Goal: Task Accomplishment & Management: Use online tool/utility

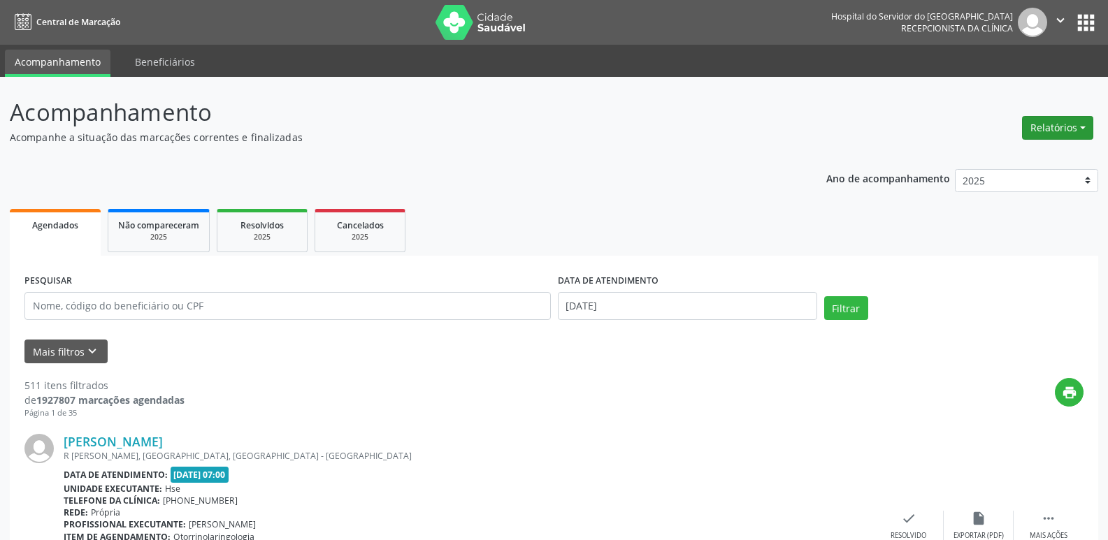
click at [1050, 126] on button "Relatórios" at bounding box center [1057, 128] width 71 height 24
click at [1036, 154] on link "Agendamentos" at bounding box center [1019, 158] width 150 height 20
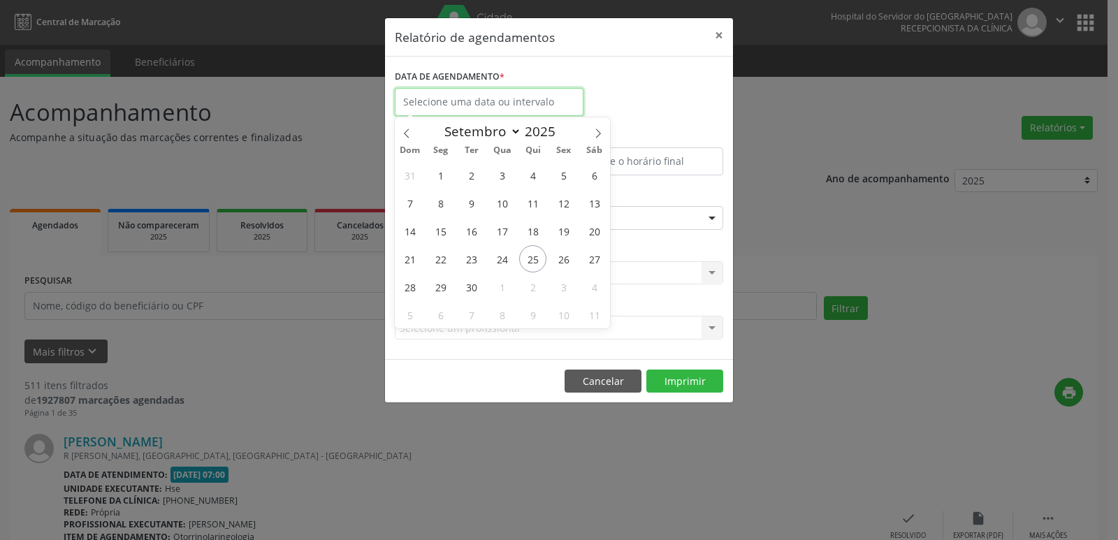
click at [456, 94] on input "text" at bounding box center [489, 102] width 189 height 28
click at [533, 248] on span "25" at bounding box center [532, 258] width 27 height 27
type input "[DATE]"
click at [533, 248] on span "25" at bounding box center [532, 258] width 27 height 27
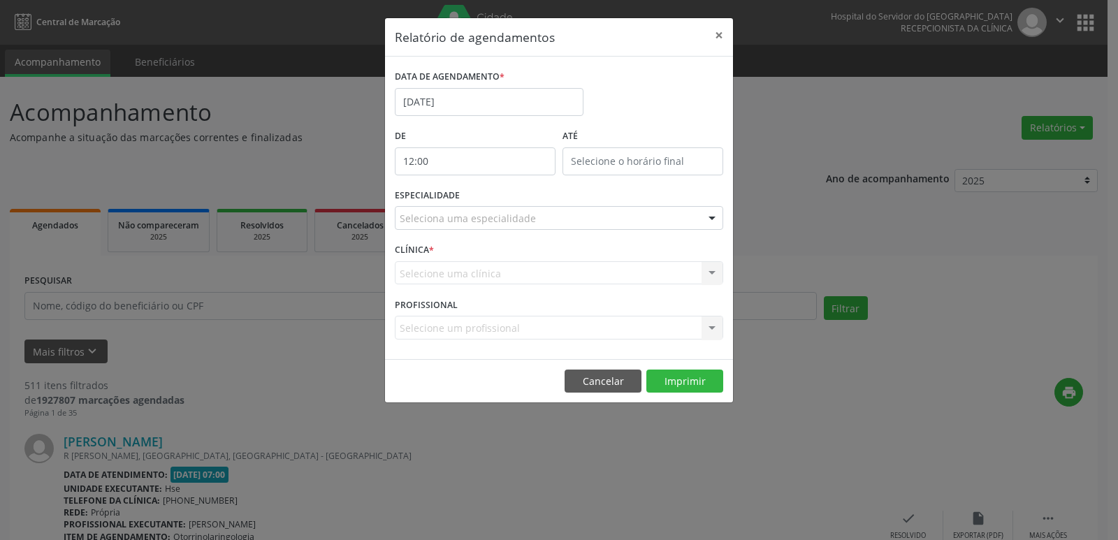
click at [424, 170] on input "12:00" at bounding box center [475, 161] width 161 height 28
click at [496, 199] on span at bounding box center [496, 199] width 10 height 14
type input "11:00"
type input "11"
click at [496, 199] on span at bounding box center [496, 199] width 10 height 14
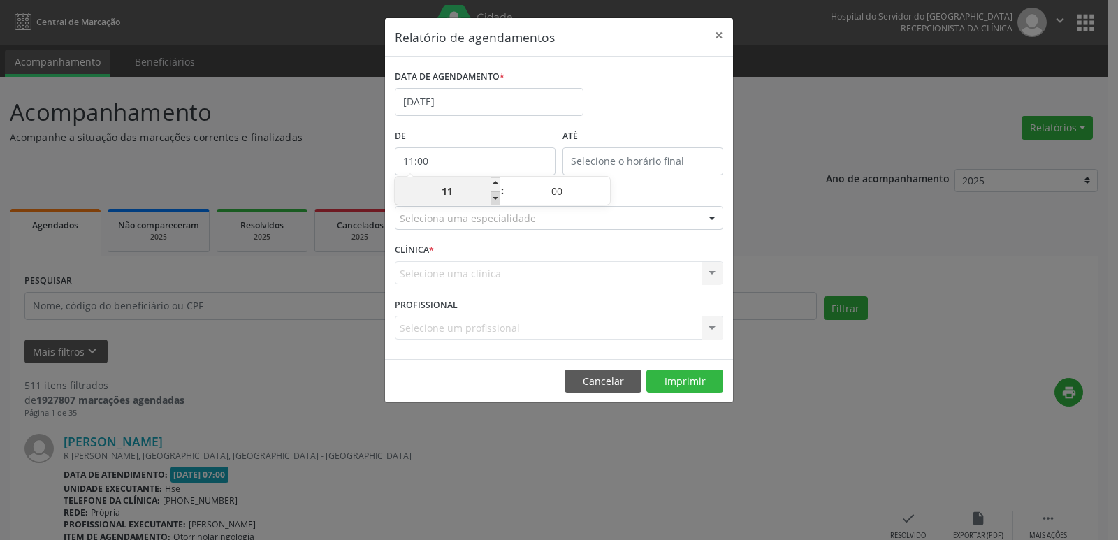
type input "10:00"
type input "10"
click at [496, 199] on span at bounding box center [496, 199] width 10 height 14
type input "09:00"
type input "09"
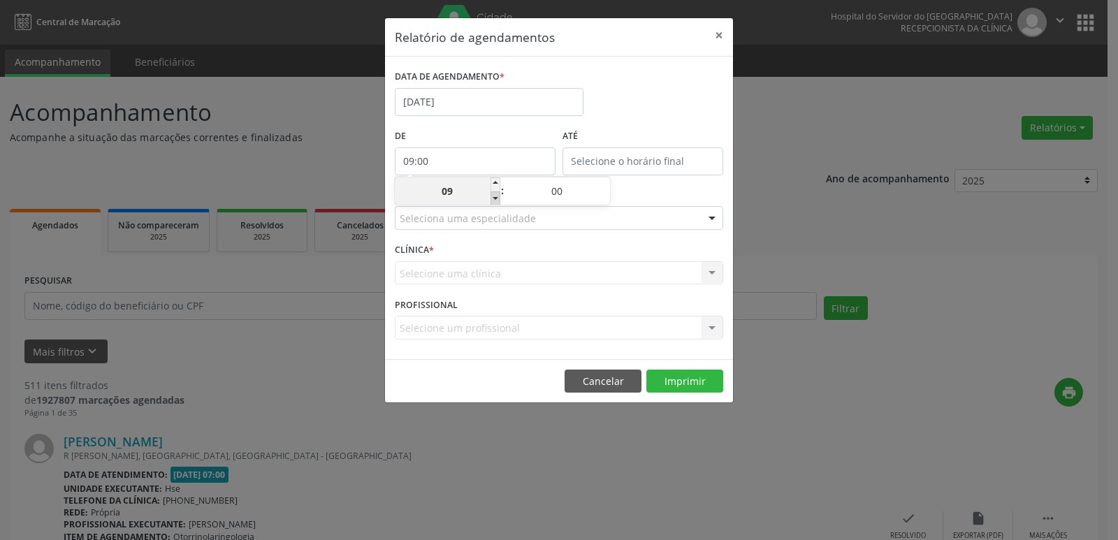
click at [496, 199] on span at bounding box center [496, 199] width 10 height 14
type input "08:00"
type input "08"
click at [496, 199] on span at bounding box center [496, 199] width 10 height 14
type input "07:00"
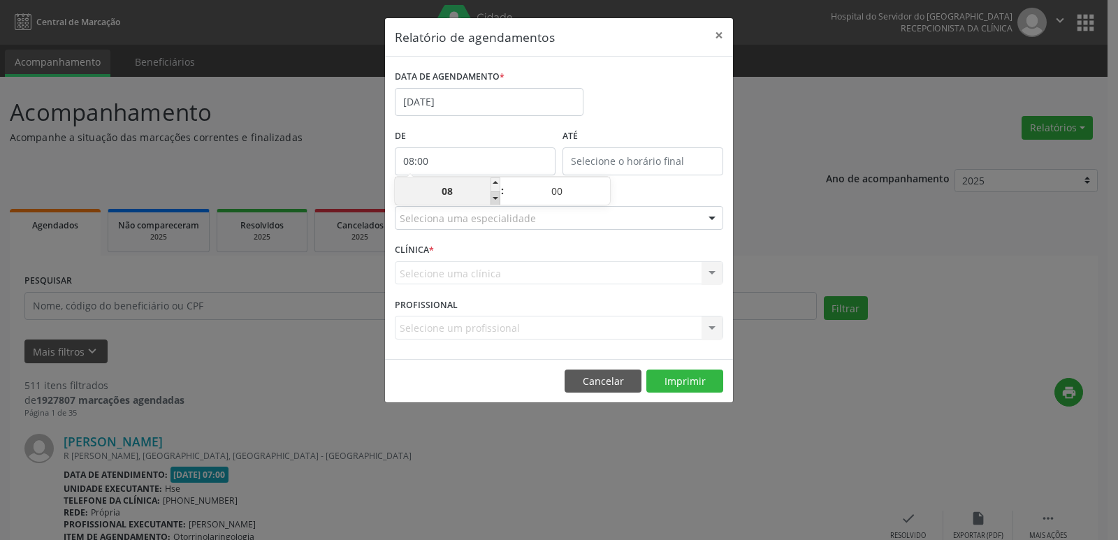
type input "07"
click at [637, 158] on input "12:00" at bounding box center [643, 161] width 161 height 28
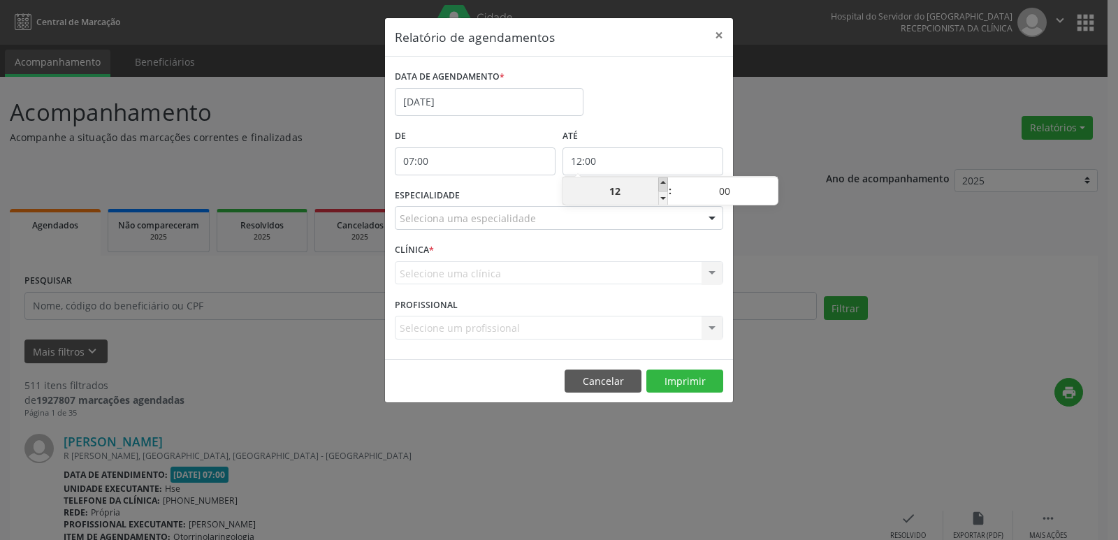
click at [665, 182] on span at bounding box center [663, 185] width 10 height 14
type input "13:00"
type input "13"
click at [665, 182] on span at bounding box center [663, 185] width 10 height 14
type input "14:00"
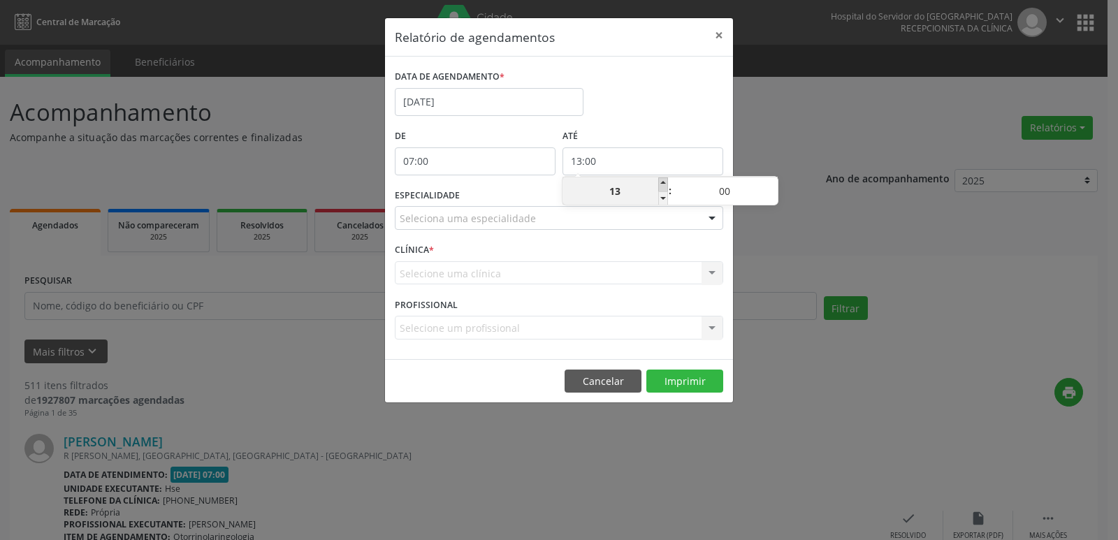
type input "14"
click at [665, 182] on span at bounding box center [663, 185] width 10 height 14
type input "15:00"
type input "15"
click at [665, 182] on span at bounding box center [663, 185] width 10 height 14
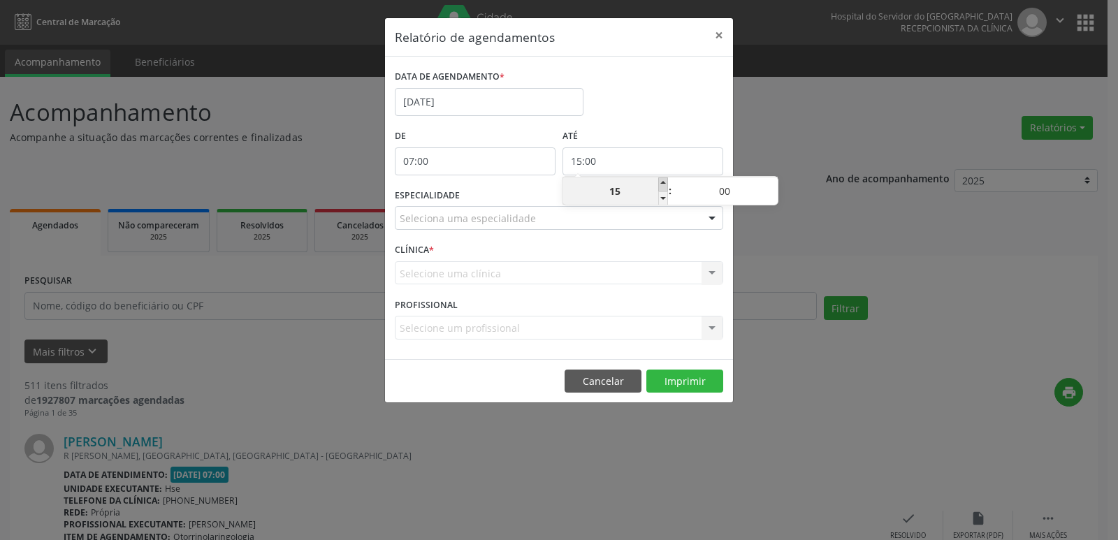
type input "16:00"
type input "16"
click at [665, 182] on span at bounding box center [663, 185] width 10 height 14
type input "17:00"
type input "17"
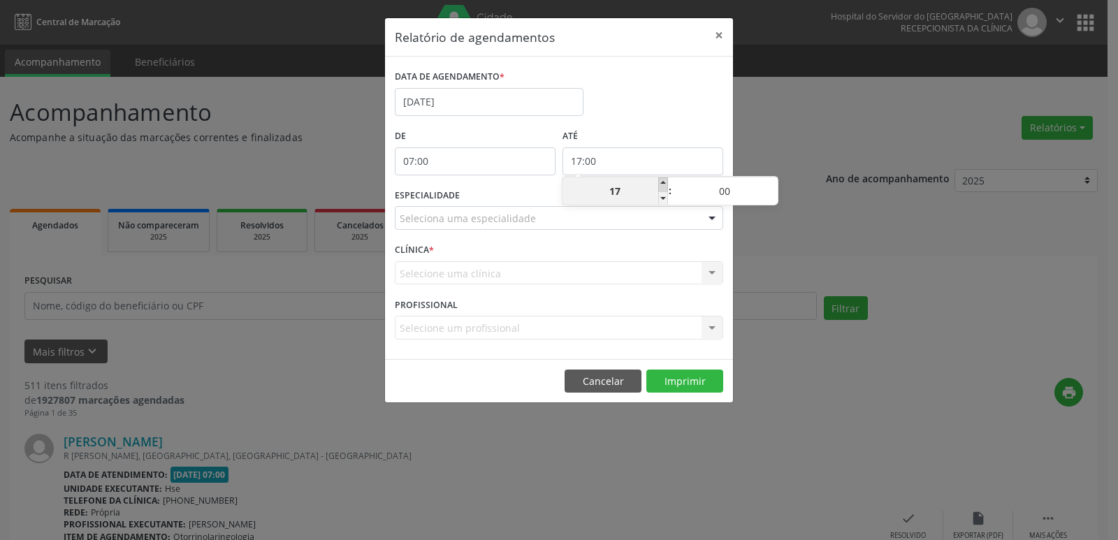
click at [665, 182] on span at bounding box center [663, 185] width 10 height 14
type input "18:00"
type input "18"
click at [665, 182] on span at bounding box center [663, 185] width 10 height 14
type input "19:00"
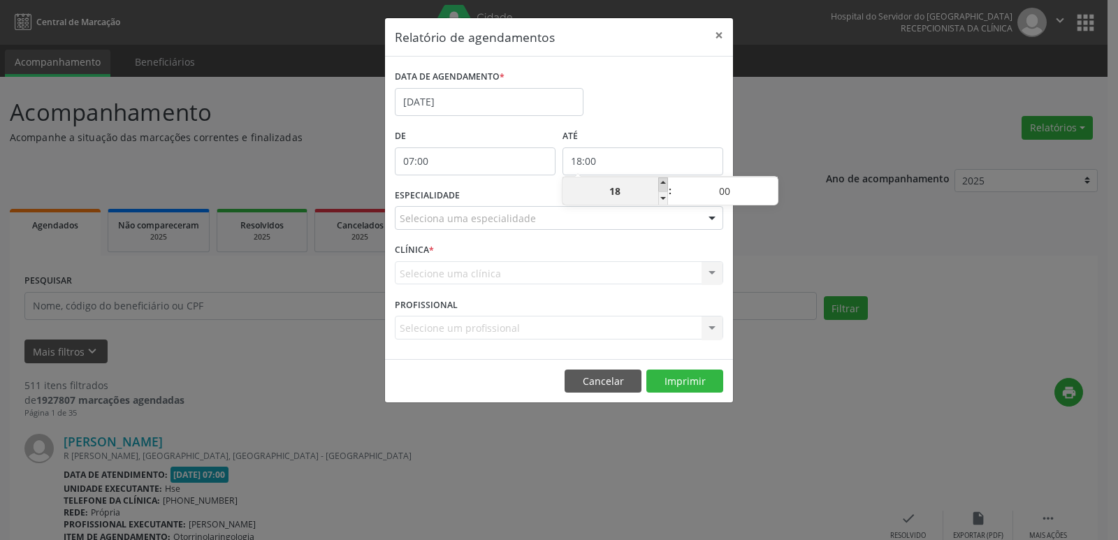
type input "19"
click at [665, 182] on span at bounding box center [663, 185] width 10 height 14
type input "20:00"
type input "20"
click at [711, 219] on div at bounding box center [712, 219] width 21 height 24
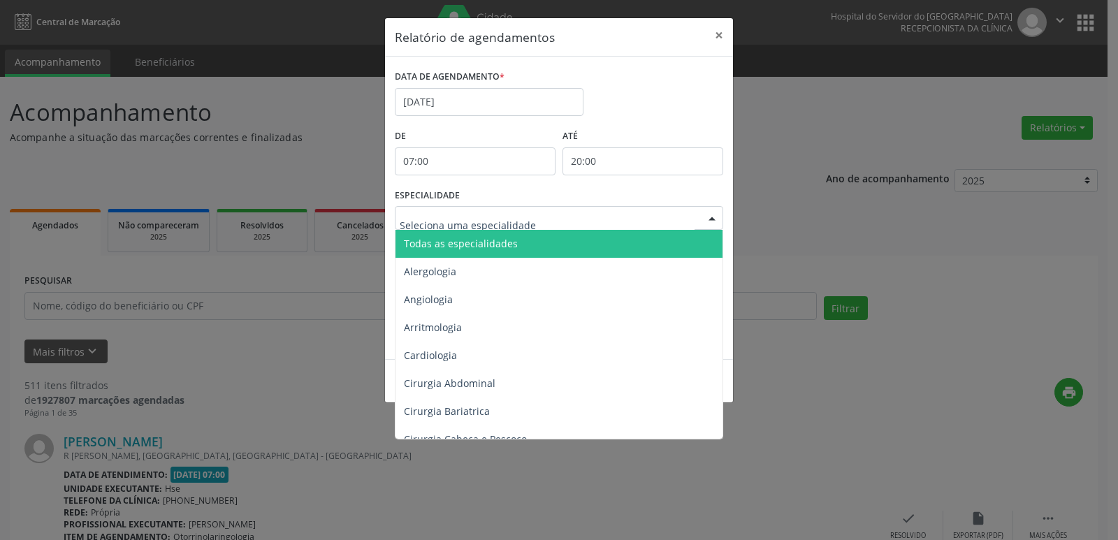
click at [636, 240] on span "Todas as especialidades" at bounding box center [560, 244] width 329 height 28
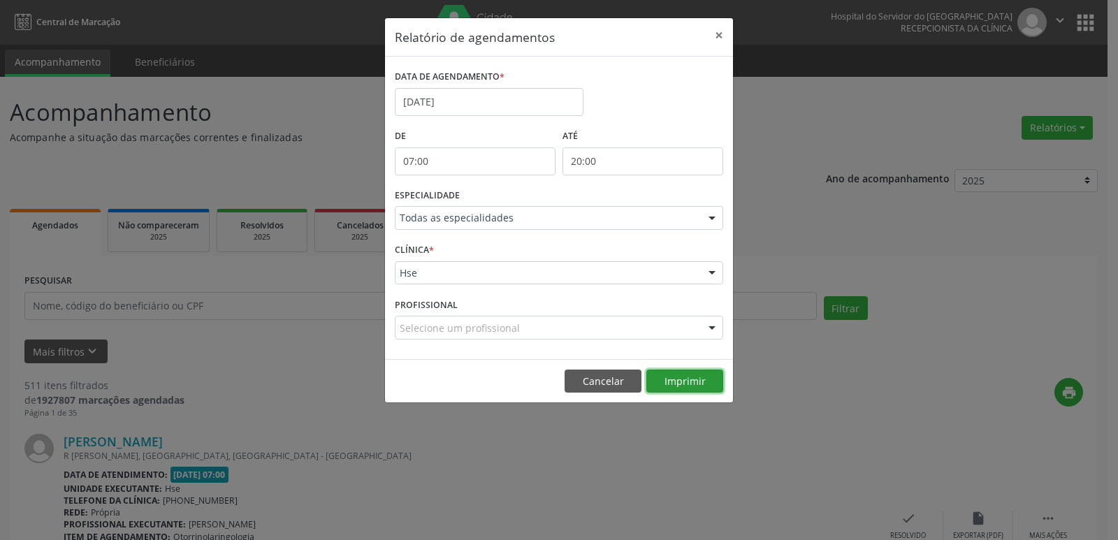
click at [674, 385] on button "Imprimir" at bounding box center [685, 382] width 77 height 24
